Goal: Browse casually: Explore the website without a specific task or goal

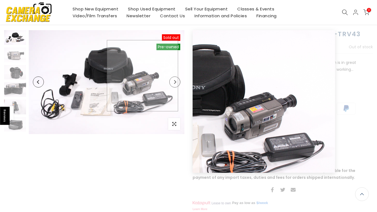
scroll to position [34, 0]
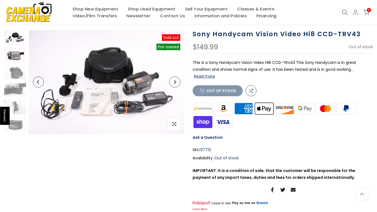
click at [10, 52] on img at bounding box center [15, 54] width 22 height 15
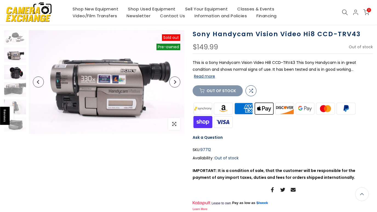
click at [10, 70] on img at bounding box center [15, 72] width 22 height 15
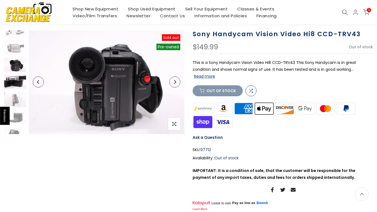
click at [15, 81] on img at bounding box center [15, 82] width 22 height 15
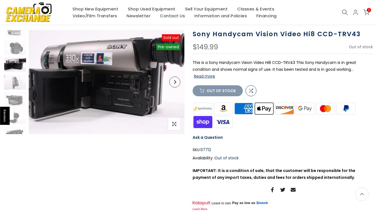
click at [15, 81] on img at bounding box center [15, 82] width 22 height 15
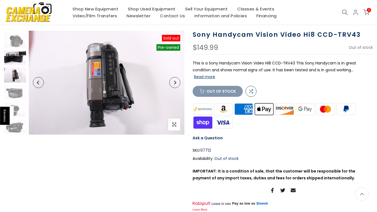
scroll to position [34, 0]
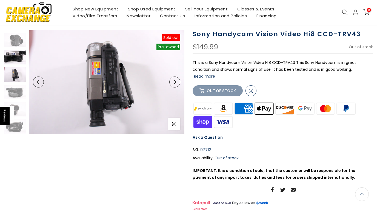
click at [15, 81] on img at bounding box center [15, 74] width 22 height 15
click at [14, 88] on img at bounding box center [15, 92] width 22 height 15
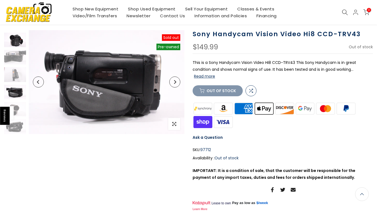
click at [12, 47] on img at bounding box center [15, 40] width 22 height 15
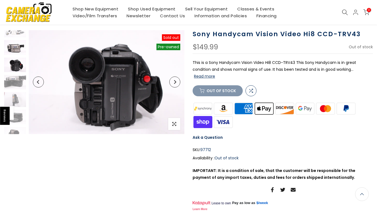
scroll to position [7, 0]
click at [13, 45] on img at bounding box center [15, 47] width 22 height 15
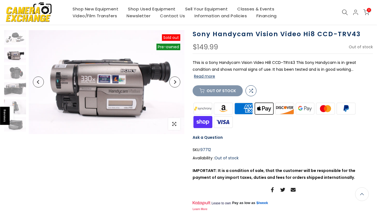
click at [13, 45] on div at bounding box center [15, 98] width 23 height 136
click at [18, 130] on img at bounding box center [15, 124] width 22 height 15
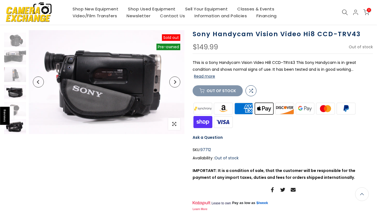
scroll to position [34, 0]
click at [18, 128] on img at bounding box center [15, 126] width 22 height 15
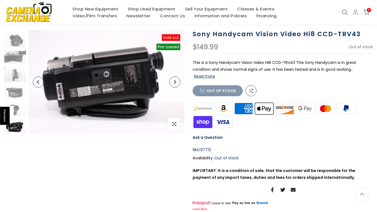
click at [15, 48] on div at bounding box center [15, 66] width 23 height 136
click at [13, 41] on img at bounding box center [15, 40] width 22 height 15
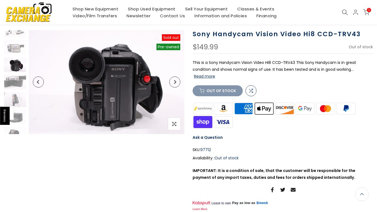
scroll to position [7, 0]
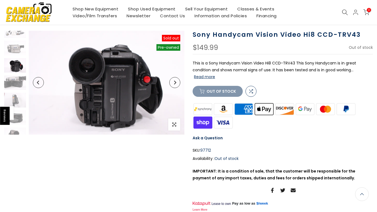
click at [13, 41] on img at bounding box center [15, 48] width 22 height 15
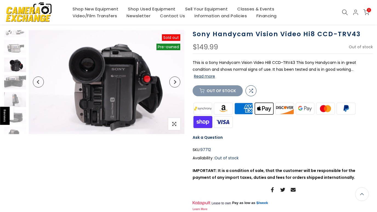
scroll to position [0, 0]
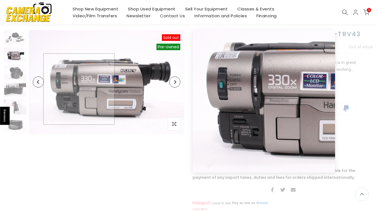
click at [80, 90] on img at bounding box center [107, 82] width 156 height 104
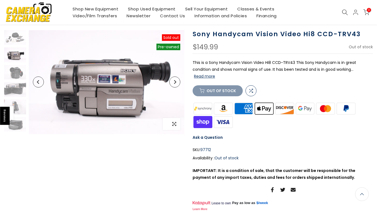
click at [171, 125] on span "button" at bounding box center [174, 124] width 12 height 12
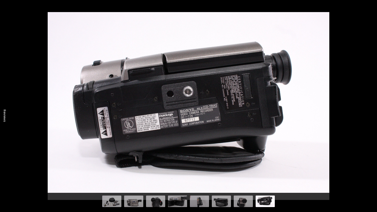
scroll to position [34, 0]
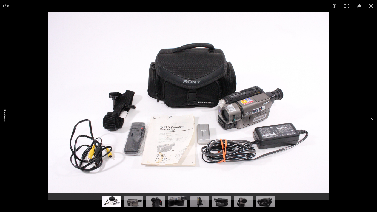
click at [252, 121] on img at bounding box center [189, 106] width 282 height 188
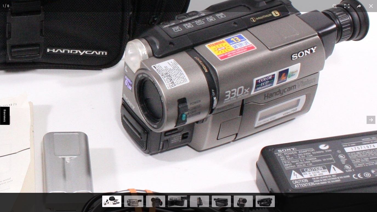
scroll to position [34, 0]
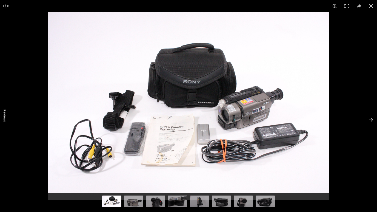
click at [250, 105] on img at bounding box center [189, 106] width 282 height 188
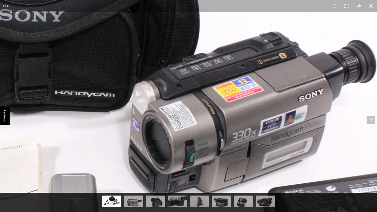
scroll to position [34, 0]
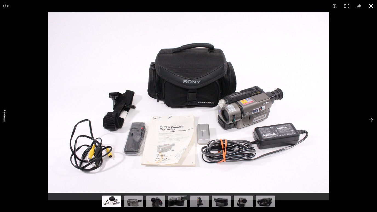
scroll to position [34, 0]
click at [138, 201] on img at bounding box center [133, 200] width 19 height 13
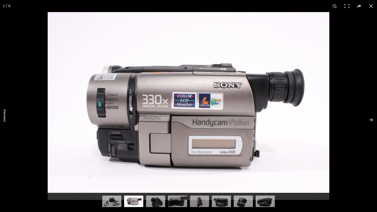
click at [163, 208] on div at bounding box center [188, 202] width 377 height 19
click at [158, 204] on img at bounding box center [155, 200] width 19 height 13
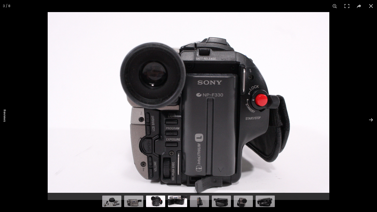
click at [178, 201] on img at bounding box center [177, 200] width 19 height 13
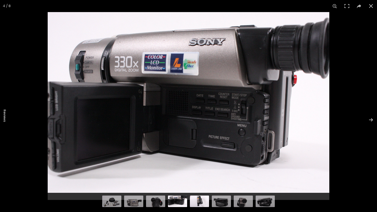
click at [191, 201] on img at bounding box center [199, 200] width 19 height 13
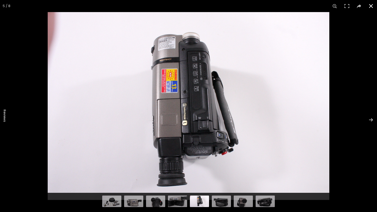
click at [371, 5] on button at bounding box center [371, 6] width 12 height 12
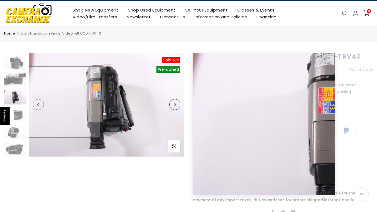
scroll to position [0, 0]
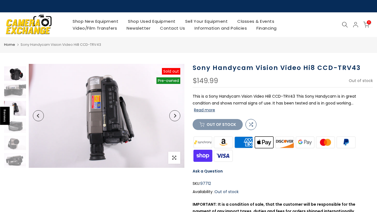
click at [12, 79] on img at bounding box center [15, 73] width 22 height 15
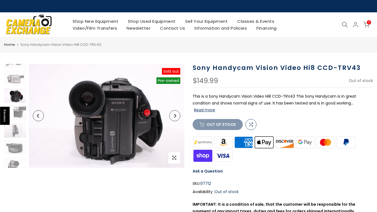
scroll to position [7, 0]
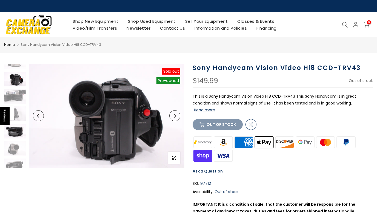
click at [17, 146] on img at bounding box center [15, 148] width 22 height 15
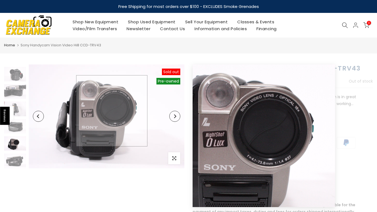
click at [116, 110] on img at bounding box center [107, 116] width 156 height 104
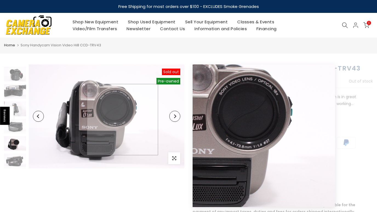
click at [122, 120] on img at bounding box center [107, 116] width 156 height 104
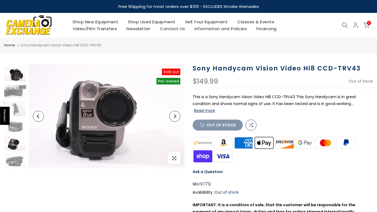
click at [19, 79] on img at bounding box center [15, 74] width 22 height 15
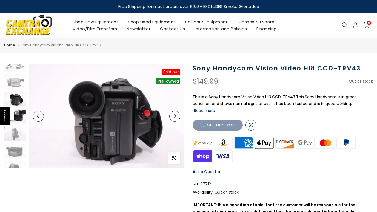
scroll to position [7, 0]
click at [18, 73] on div at bounding box center [15, 125] width 23 height 136
click at [18, 80] on img at bounding box center [15, 81] width 22 height 15
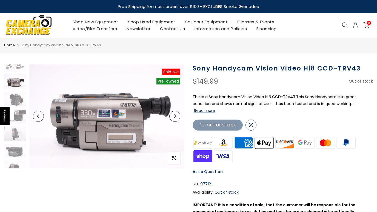
scroll to position [0, 0]
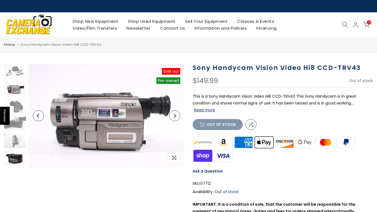
click at [16, 153] on img at bounding box center [15, 158] width 22 height 15
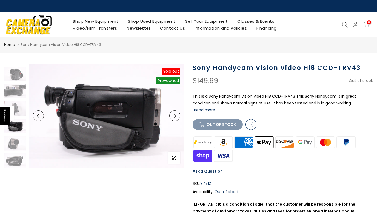
scroll to position [32, 0]
click at [18, 137] on img at bounding box center [15, 143] width 22 height 15
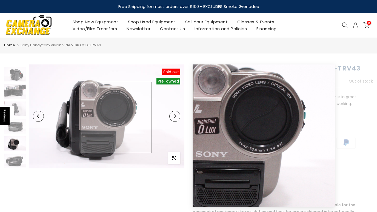
click at [116, 117] on img at bounding box center [107, 116] width 156 height 104
